Goal: Find contact information: Find contact information

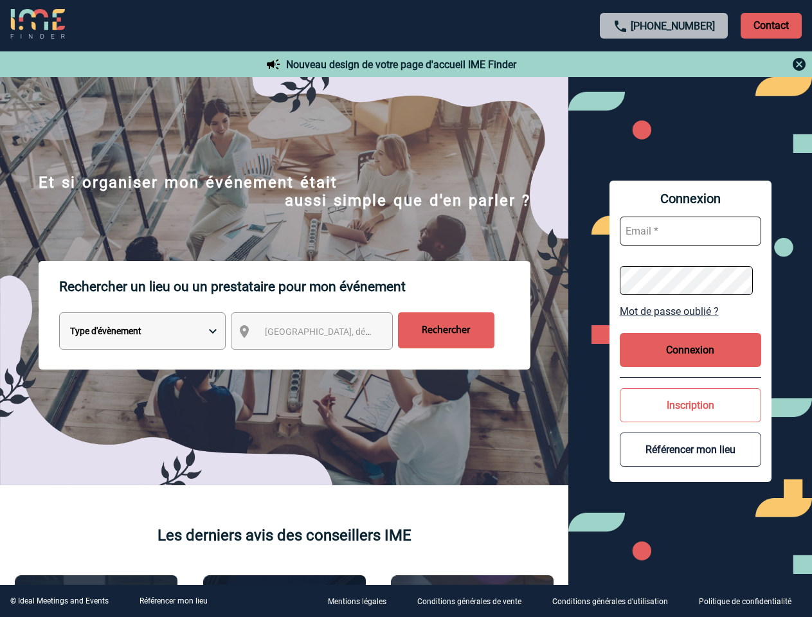
click at [406, 308] on p "Rechercher un lieu ou un prestataire pour mon événement" at bounding box center [294, 286] width 471 height 51
click at [771, 25] on p "Contact" at bounding box center [770, 26] width 61 height 26
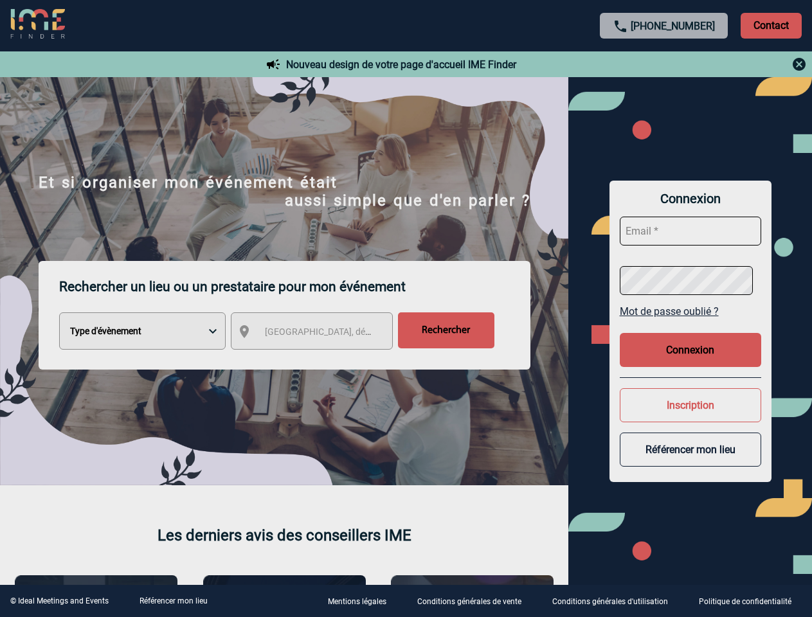
click at [664, 64] on div at bounding box center [406, 308] width 812 height 617
click at [323, 334] on body "[PHONE_NUMBER] Contact Contact Nouveau design de votre page d'accueil IME Finde…" at bounding box center [406, 308] width 812 height 617
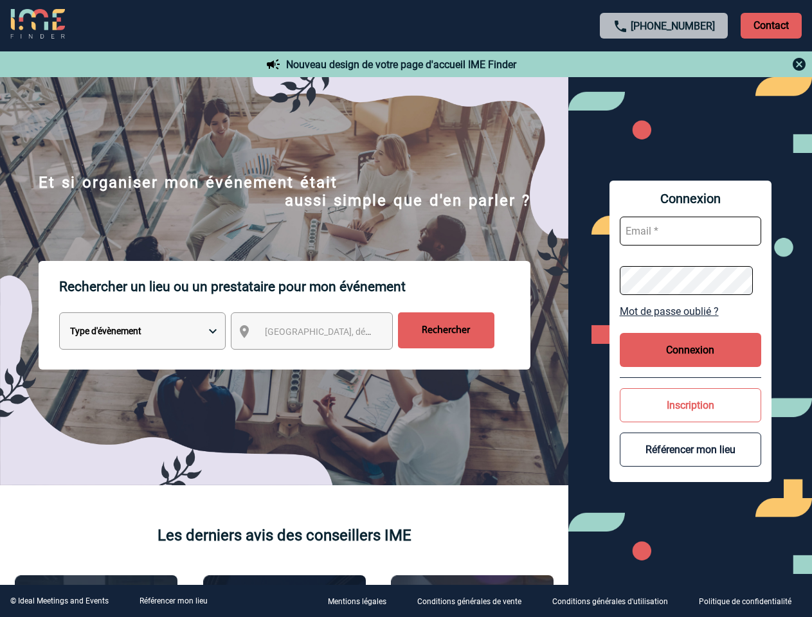
click at [690, 311] on link "Mot de passe oublié ?" at bounding box center [690, 311] width 141 height 12
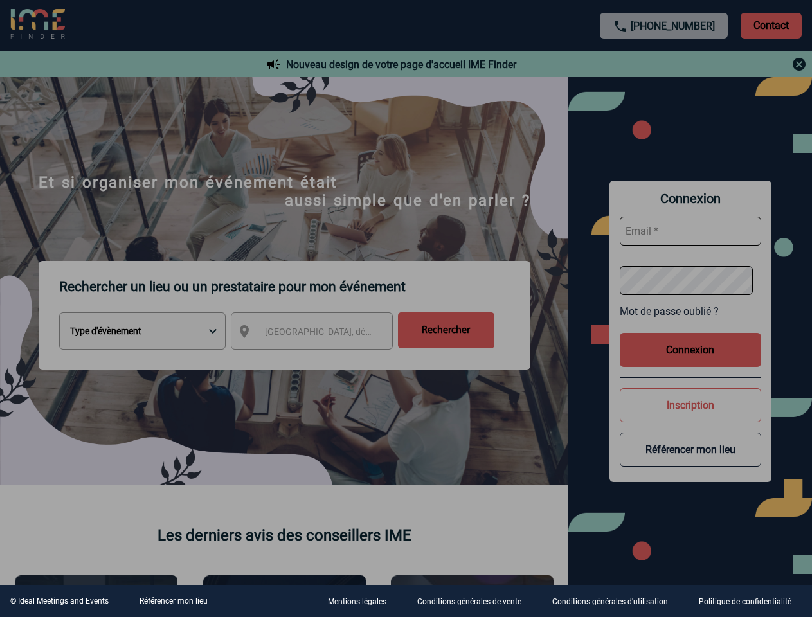
click at [690, 350] on body "[PHONE_NUMBER] Contact Contact Nouveau design de votre page d'accueil IME Finde…" at bounding box center [406, 308] width 812 height 617
click at [690, 405] on div at bounding box center [406, 308] width 812 height 617
click at [690, 449] on div at bounding box center [406, 308] width 812 height 617
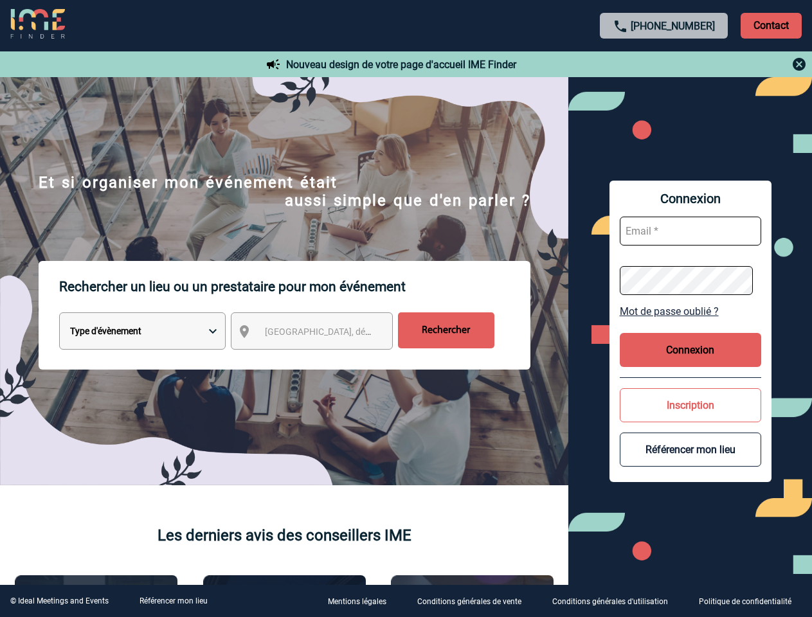
click at [173, 601] on link "Référencer mon lieu" at bounding box center [173, 600] width 68 height 9
